Goal: Information Seeking & Learning: Learn about a topic

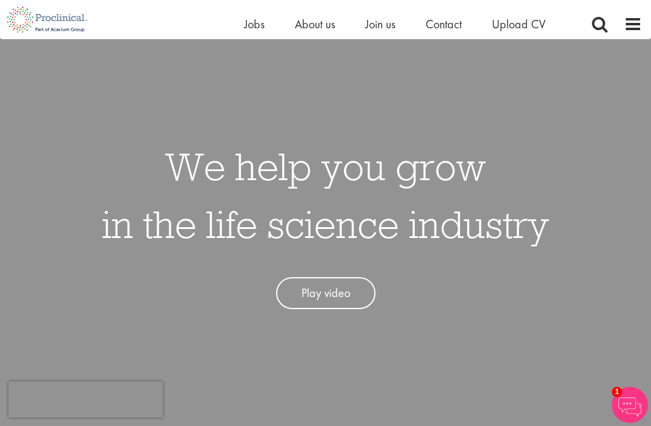
scroll to position [36, 0]
click at [260, 25] on span "Jobs" at bounding box center [254, 24] width 21 height 16
click at [260, 24] on span "Jobs" at bounding box center [254, 24] width 21 height 16
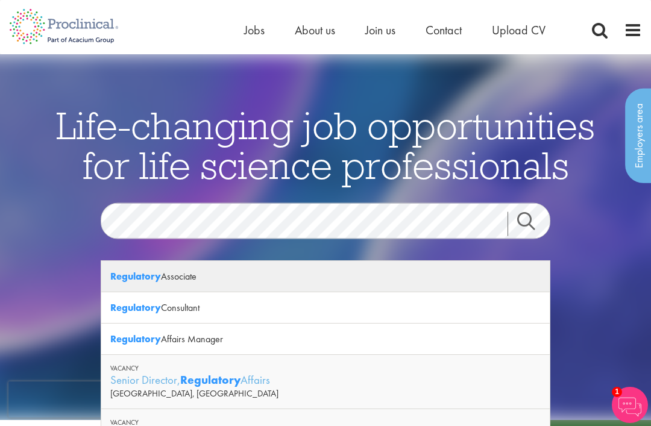
click at [198, 278] on div "Regulatory Associate" at bounding box center [325, 276] width 449 height 31
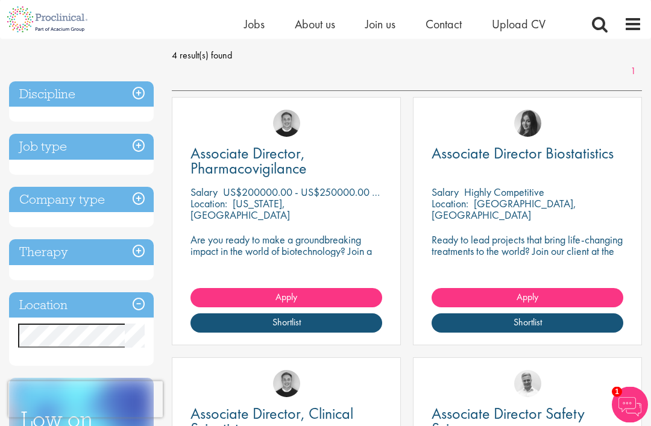
scroll to position [164, 0]
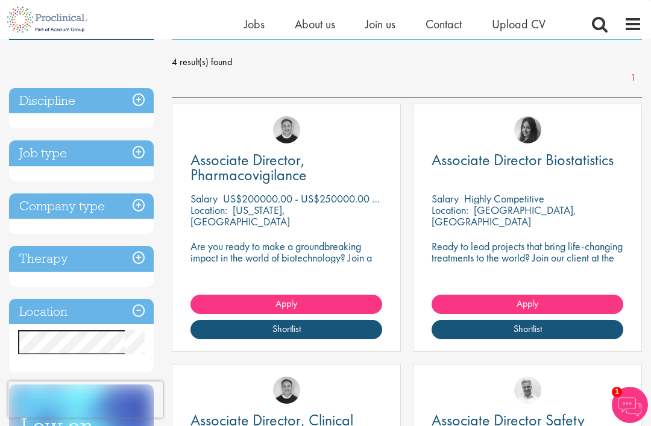
click at [43, 157] on h3 "Job type" at bounding box center [81, 153] width 145 height 26
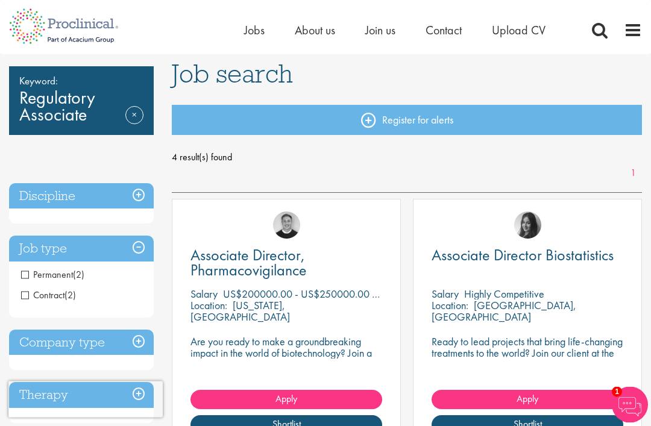
scroll to position [0, 0]
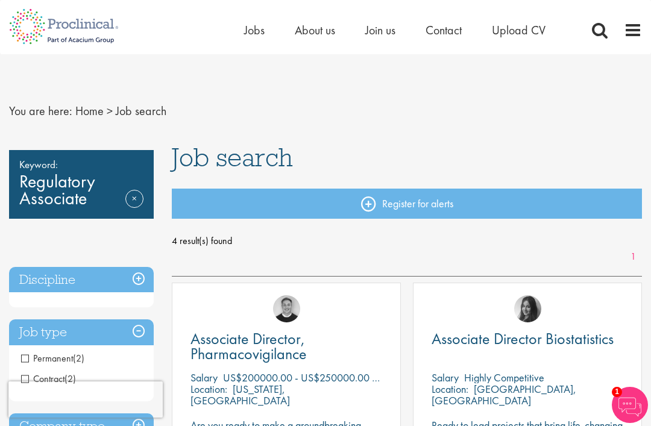
click at [92, 117] on link "Home" at bounding box center [89, 111] width 28 height 16
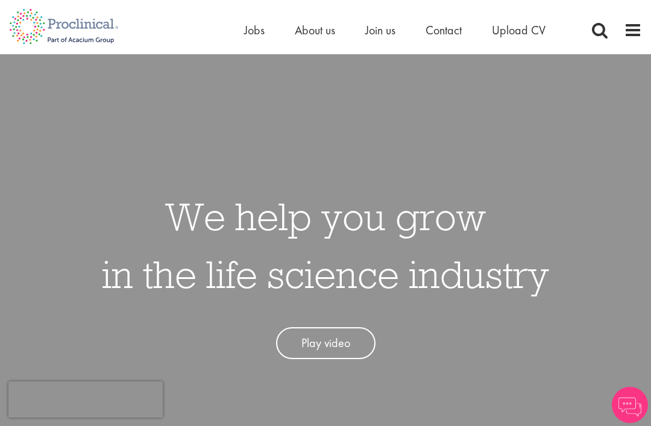
click at [260, 45] on nav "Home Jobs About us Join us Contact Upload CV" at bounding box center [325, 27] width 651 height 54
click at [259, 45] on div "Home Jobs About us Join us Contact Upload CV" at bounding box center [410, 33] width 332 height 24
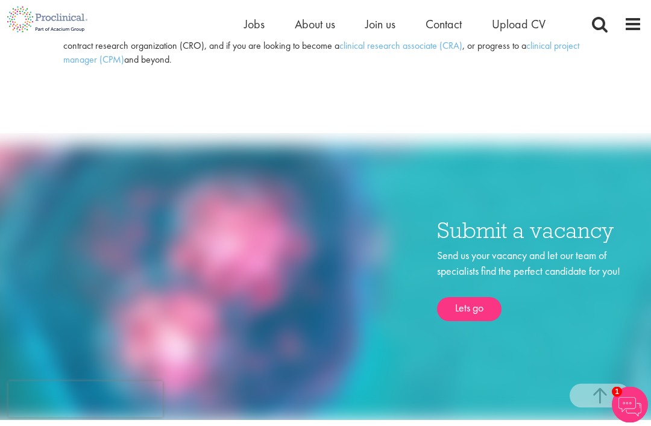
scroll to position [969, 0]
